Goal: Navigation & Orientation: Find specific page/section

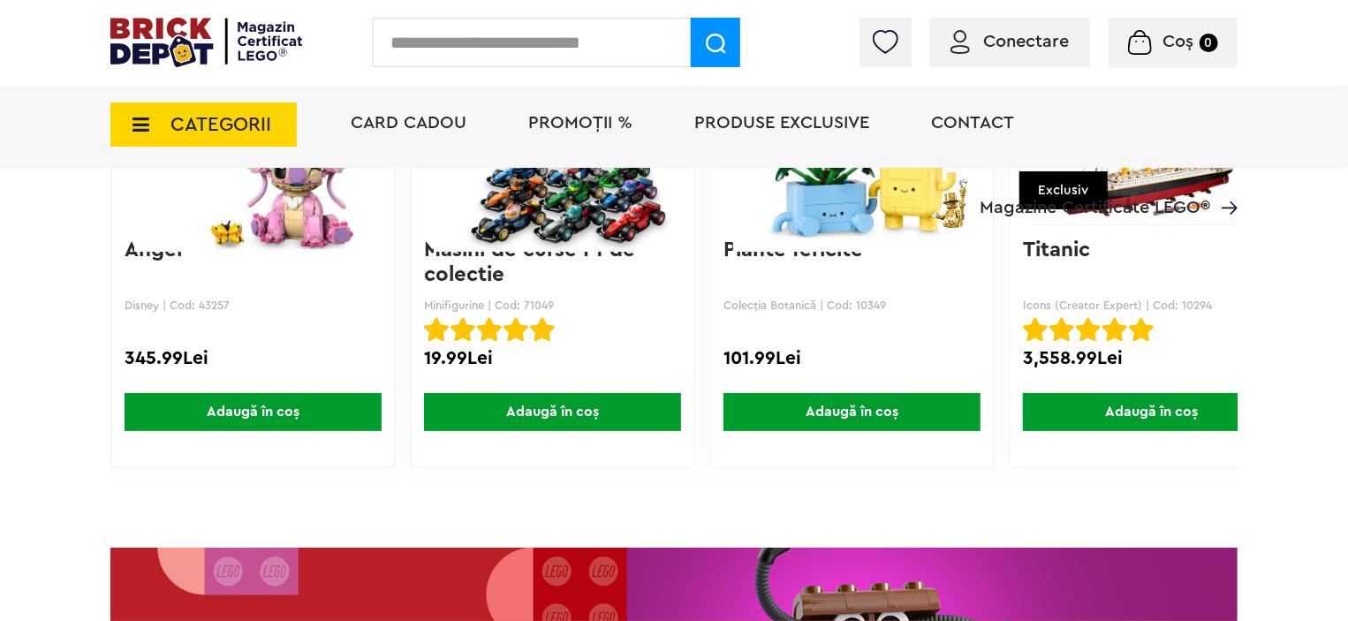
scroll to position [2621, 0]
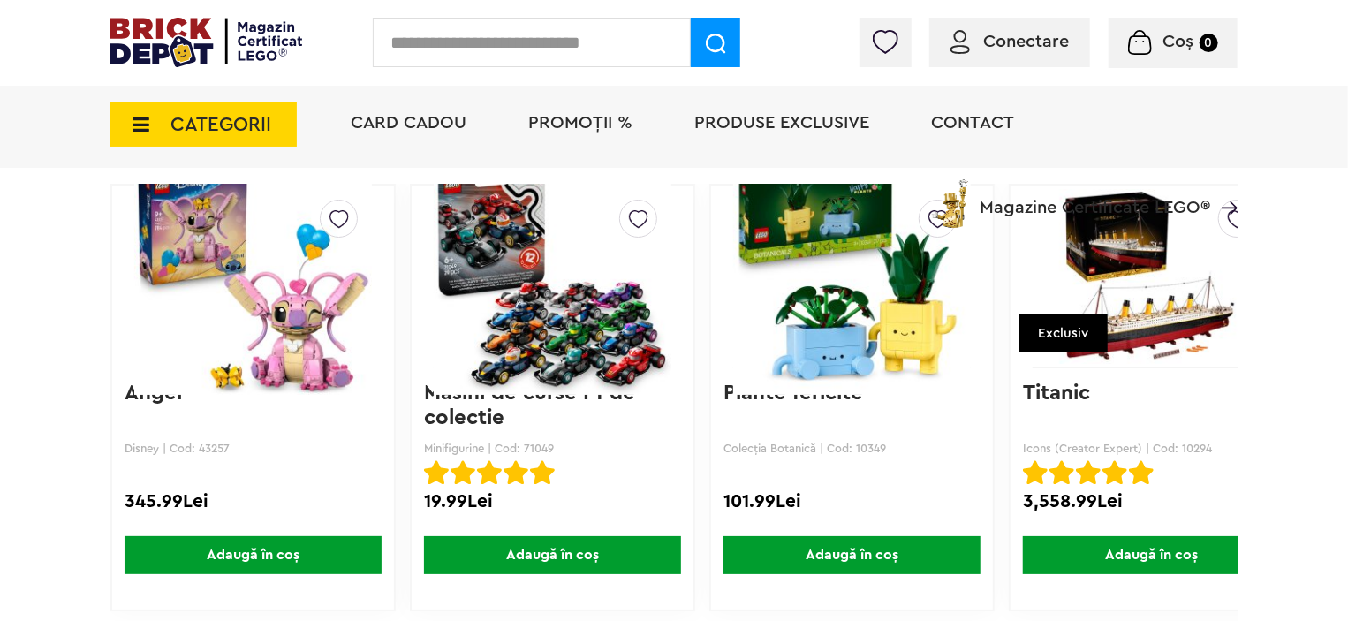
click at [568, 312] on img at bounding box center [553, 276] width 238 height 247
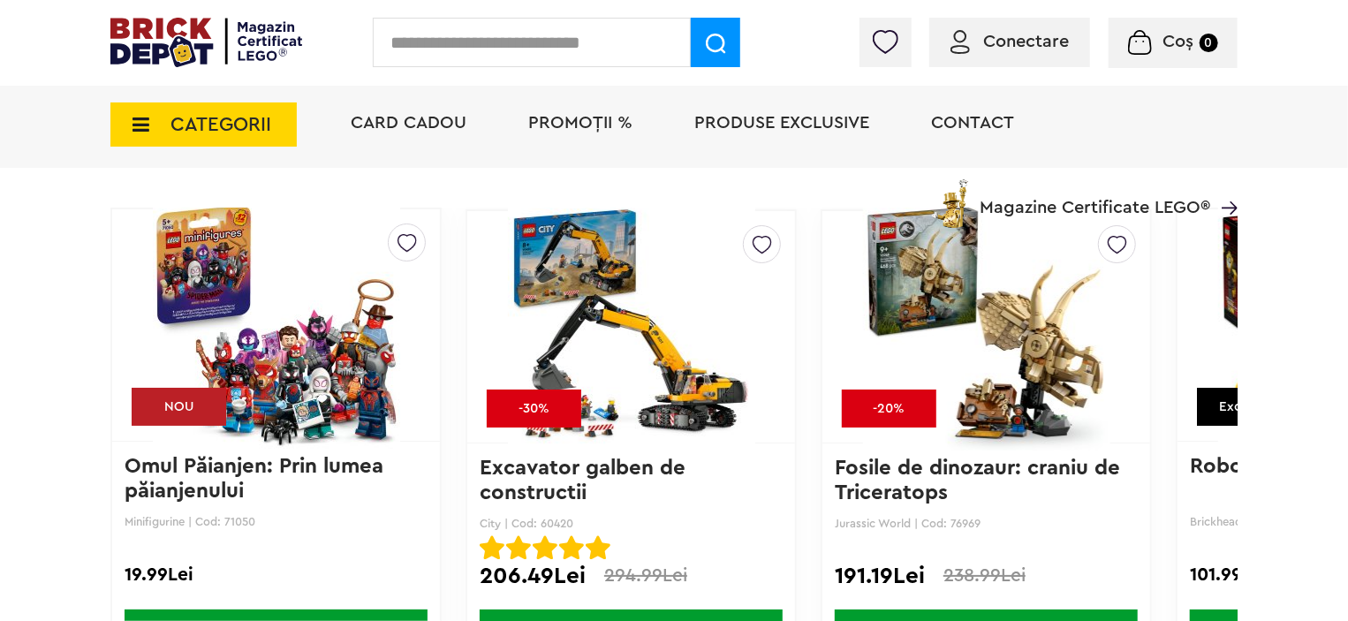
scroll to position [2890, 0]
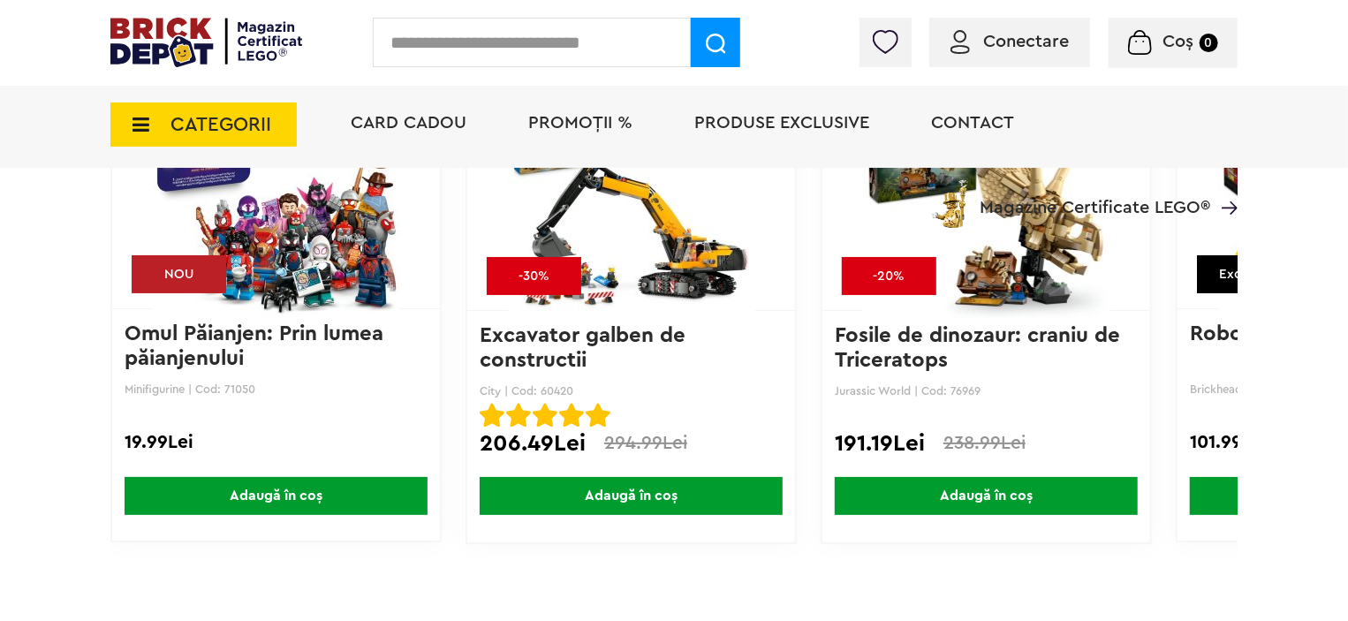
click at [311, 248] on img at bounding box center [276, 192] width 284 height 247
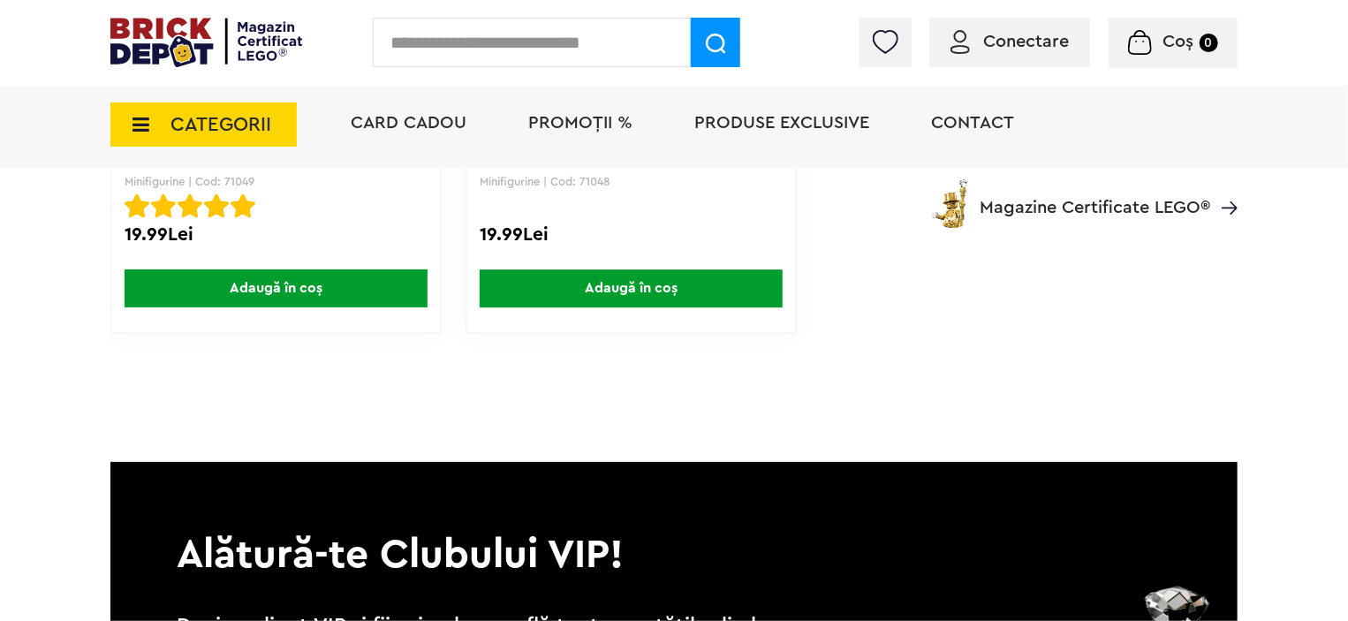
scroll to position [2518, 0]
